Goal: Task Accomplishment & Management: Use online tool/utility

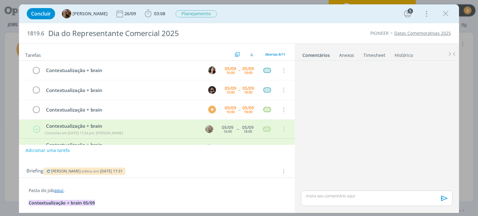
click at [377, 56] on link "Timesheet" at bounding box center [374, 53] width 22 height 9
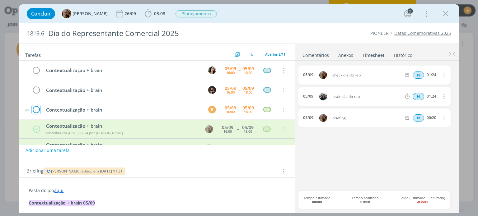
click at [36, 108] on icon "dialog" at bounding box center [36, 110] width 9 height 9
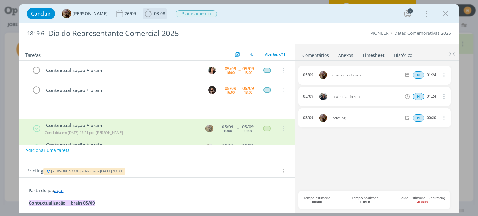
click at [158, 12] on b "03:08" at bounding box center [160, 14] width 14 height 4
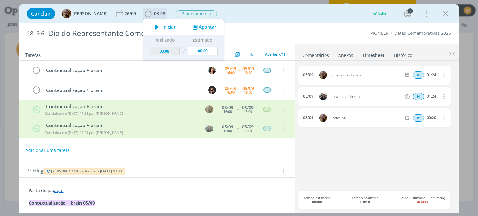
click at [217, 30] on button "Apontar" at bounding box center [204, 27] width 26 height 7
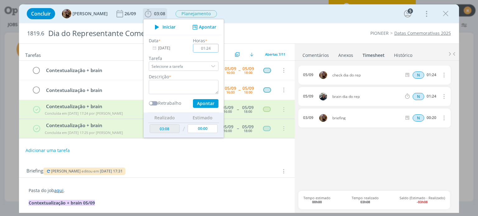
type input "01:24"
click at [196, 87] on textarea "dialog" at bounding box center [184, 87] width 70 height 14
type textarea "Contextualização + brain Dia do Rep"
click at [206, 103] on button "Apontar" at bounding box center [206, 103] width 26 height 9
type input "04:32"
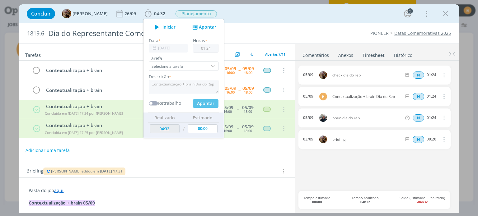
type input "00:00"
click at [386, 173] on div "05/09 check dia do rep N 01:24 Excluir Editar 05/09 M Contextualização + brain …" at bounding box center [376, 128] width 156 height 125
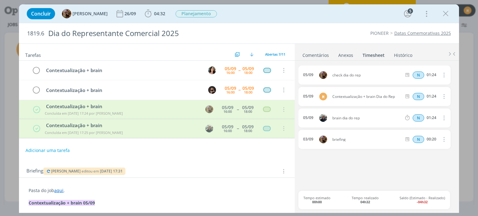
click at [282, 12] on div "Concluir Amanda Rodrigues 26/09 04:32 Iniciar Apontar Data * 05/09/2025 Horas *…" at bounding box center [239, 13] width 430 height 15
click at [304, 21] on div "Concluir Amanda Rodrigues 26/09 04:32 Iniciar Apontar Data * 05/09/2025 Horas *…" at bounding box center [239, 13] width 430 height 15
click at [448, 16] on icon "dialog" at bounding box center [445, 13] width 9 height 9
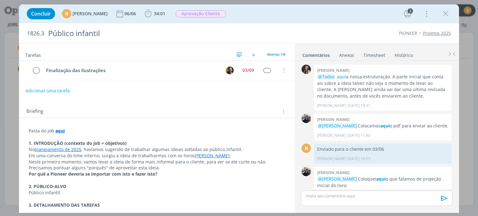
scroll to position [135, 0]
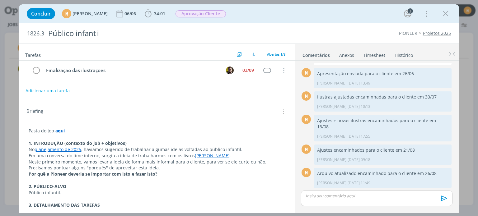
click at [60, 128] on strong "aqui" at bounding box center [59, 131] width 9 height 6
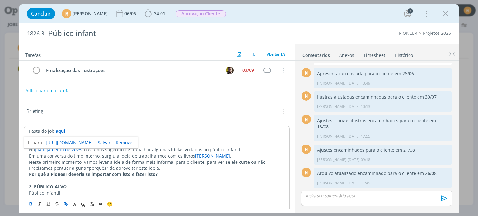
click at [67, 145] on link "[URL][DOMAIN_NAME]" at bounding box center [69, 143] width 47 height 8
